Goal: Information Seeking & Learning: Check status

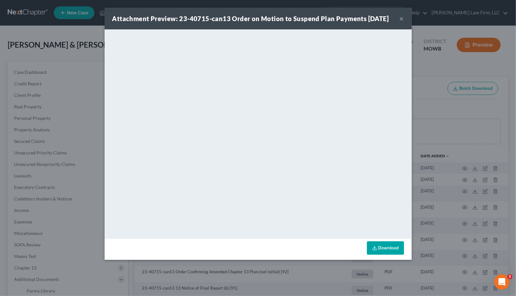
click at [48, 55] on div "Attachment Preview: 23-40715-can13 Order on Motion to Suspend Plan Payments [DA…" at bounding box center [258, 148] width 516 height 296
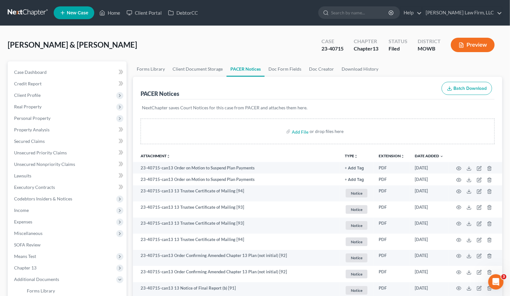
click at [15, 5] on nav "Home New Case Client Portal DebtorCC [PERSON_NAME] Law Firm, LLC [EMAIL_ADDRESS…" at bounding box center [255, 13] width 510 height 26
click at [15, 12] on link at bounding box center [28, 13] width 41 height 12
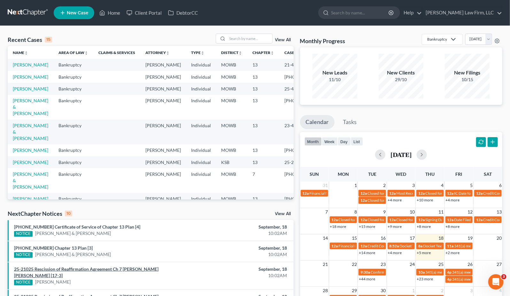
click at [158, 268] on link "25-21025 Rescission of Reaffirmation Agreement Ch 7 Andrea Cecilia Hurcomb Halv…" at bounding box center [86, 272] width 145 height 12
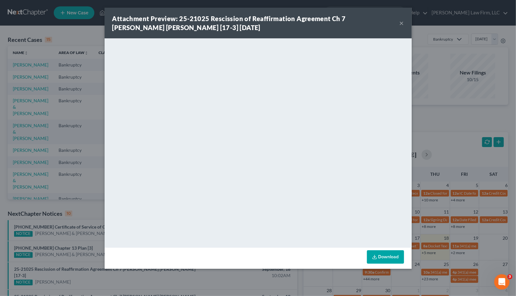
click at [446, 130] on div "Attachment Preview: 25-21025 Rescission of Reaffirmation Agreement Ch 7 Andrea …" at bounding box center [258, 148] width 516 height 296
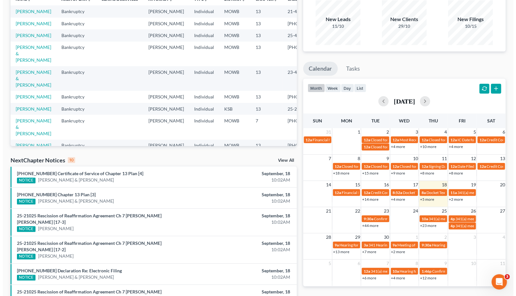
scroll to position [106, 0]
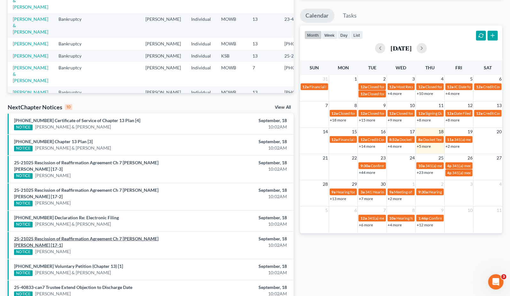
click at [144, 236] on link "25-21025 Rescission of Reaffirmation Agreement Ch 7 Andrea Cecilia Hurcomb Halv…" at bounding box center [86, 242] width 145 height 12
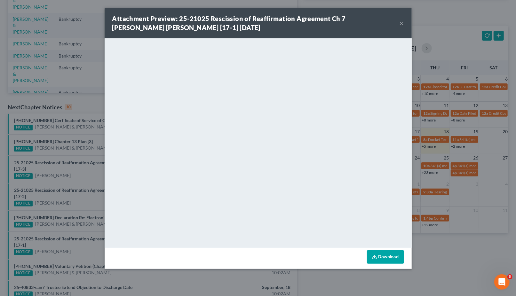
click at [92, 176] on div "Attachment Preview: 25-21025 Rescission of Reaffirmation Agreement Ch 7 Andrea …" at bounding box center [258, 148] width 516 height 296
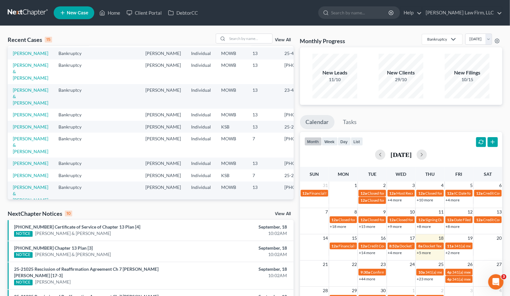
scroll to position [0, 0]
